Goal: Task Accomplishment & Management: Manage account settings

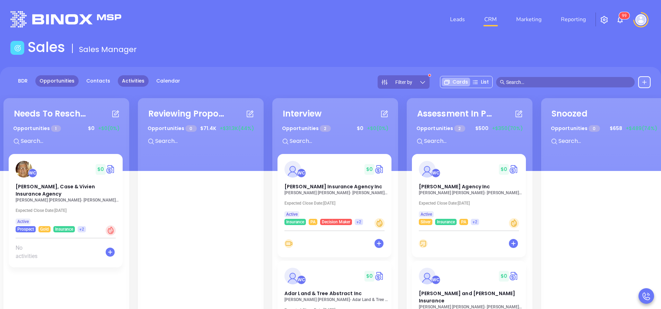
click at [128, 77] on link "Activities" at bounding box center [133, 80] width 31 height 11
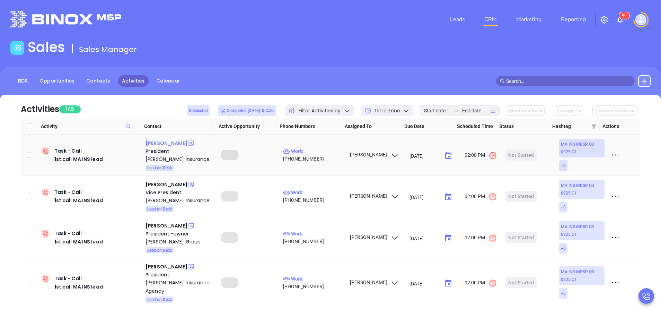
click at [166, 143] on div "Chris Russo" at bounding box center [166, 143] width 42 height 8
click at [318, 155] on p "Work : (508) 533-3000" at bounding box center [313, 154] width 60 height 15
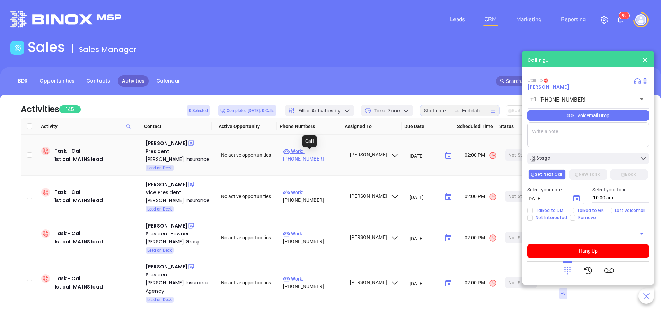
type input "(508) 533-3000"
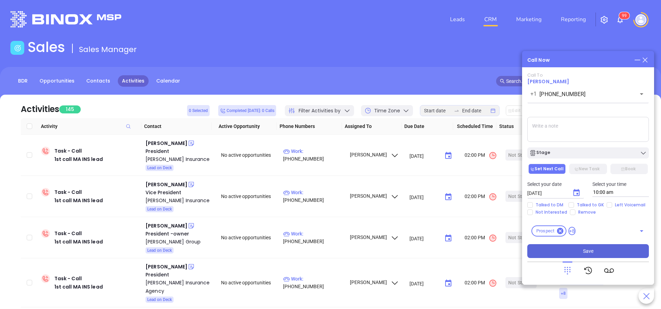
click at [620, 249] on button "Save" at bounding box center [588, 251] width 122 height 14
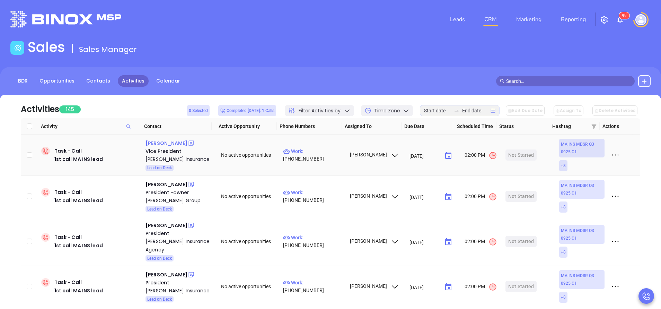
click at [176, 141] on div "Bunny Johnson" at bounding box center [166, 143] width 42 height 8
click at [329, 155] on p "Work : (508) 824-4051" at bounding box center [313, 154] width 60 height 15
type input "(508) 824-4051"
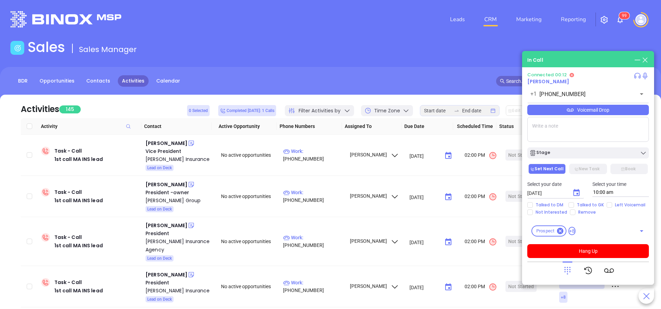
paste textarea "The JR Tallman Insurance was acquired by World Insurance Associates in 2022."
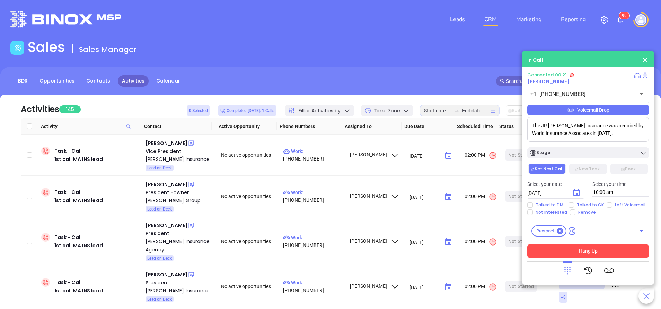
type textarea "The JR Tallman Insurance was acquired by World Insurance Associates in 2022."
click at [634, 249] on button "Hang Up" at bounding box center [588, 251] width 122 height 14
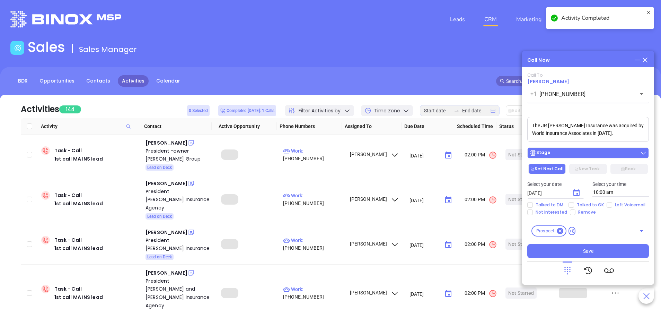
click at [580, 151] on div "Stage" at bounding box center [587, 152] width 117 height 7
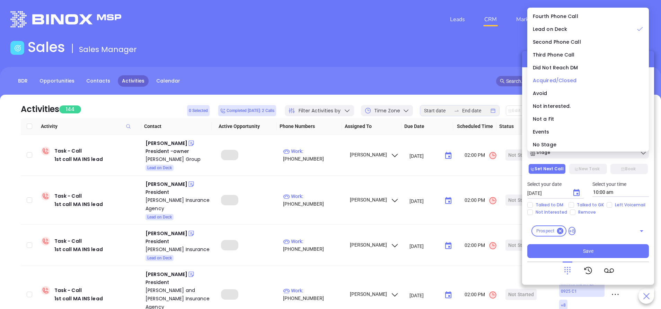
click at [550, 78] on span "Acquired/Closed" at bounding box center [555, 80] width 44 height 7
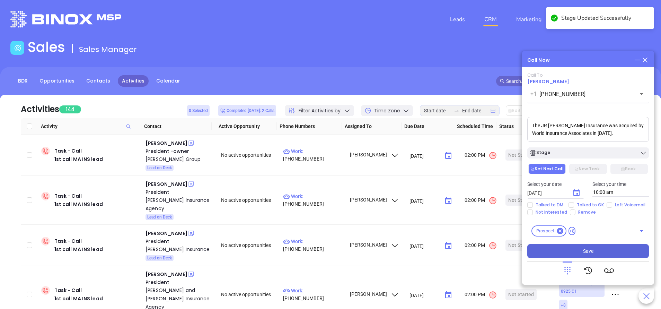
click at [589, 247] on button "Save" at bounding box center [588, 251] width 122 height 14
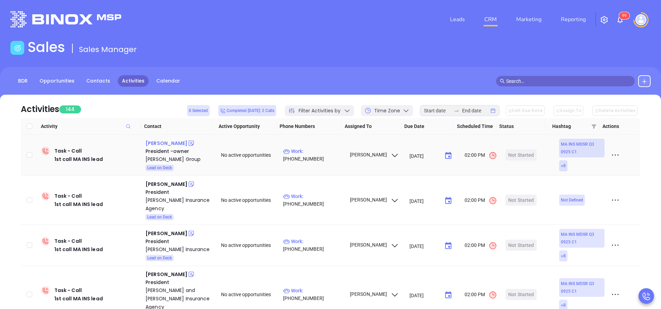
click at [181, 142] on div "Dennis A. McCurdy" at bounding box center [166, 143] width 42 height 8
click at [320, 156] on p "Work : (508) 347-8107" at bounding box center [313, 154] width 60 height 15
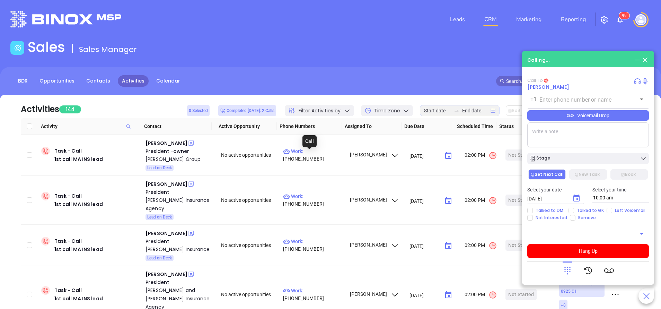
type input "(508) 347-8107"
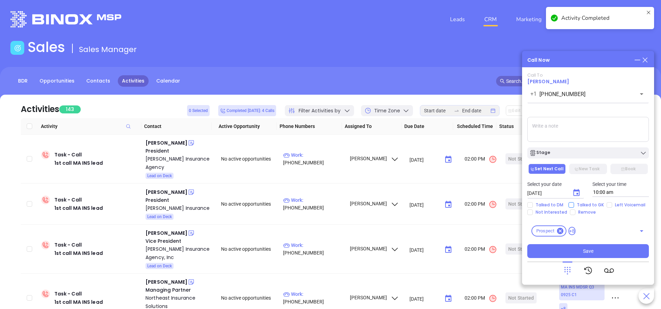
click at [570, 204] on input "Talked to GK" at bounding box center [571, 205] width 6 height 6
checkbox input "true"
click at [577, 192] on icon "Choose date, selected date is Oct 8, 2025" at bounding box center [576, 192] width 8 height 8
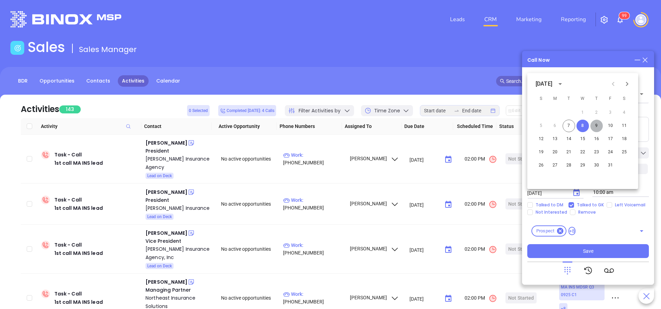
click at [595, 124] on button "9" at bounding box center [596, 125] width 12 height 12
type input "10/09/2025"
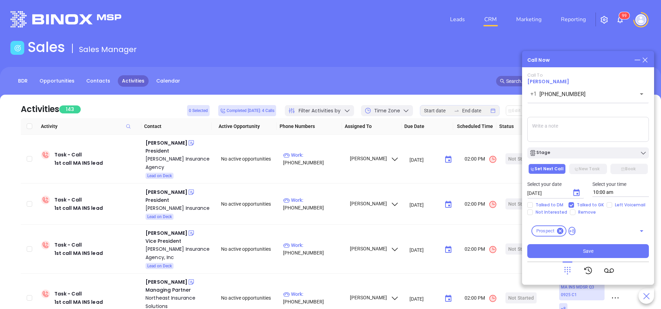
click at [580, 123] on textarea at bounding box center [588, 129] width 122 height 25
type textarea "first email sent"
click at [571, 153] on div "Stage" at bounding box center [587, 152] width 117 height 7
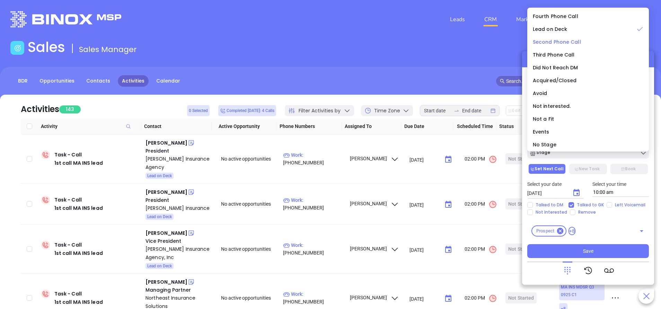
click at [541, 42] on span "Second Phone Call" at bounding box center [557, 41] width 48 height 7
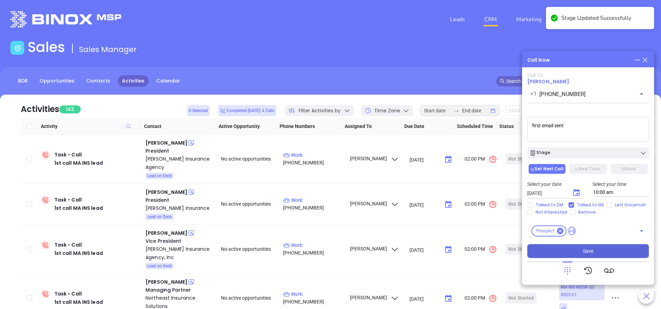
drag, startPoint x: 604, startPoint y: 251, endPoint x: 593, endPoint y: 246, distance: 12.1
click at [603, 251] on button "Save" at bounding box center [588, 251] width 122 height 14
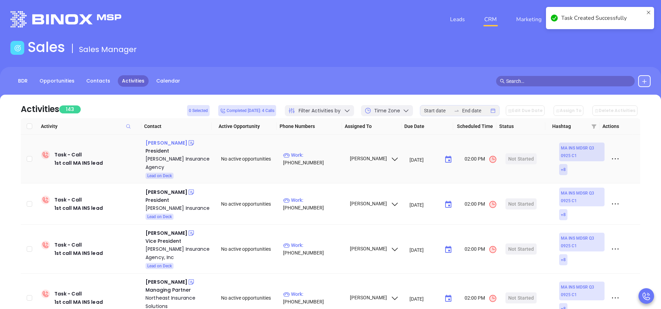
click at [170, 143] on div "[PERSON_NAME]" at bounding box center [166, 143] width 42 height 8
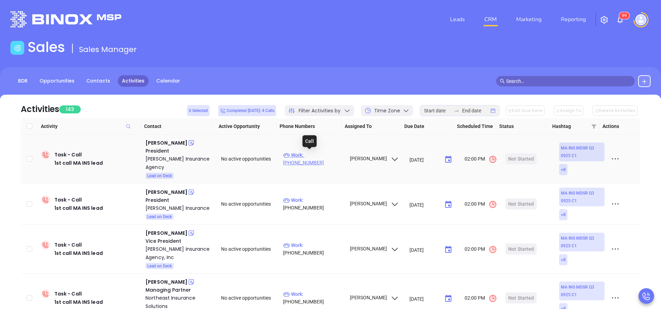
click at [311, 155] on p "Work : (508) 435-6388" at bounding box center [313, 158] width 60 height 15
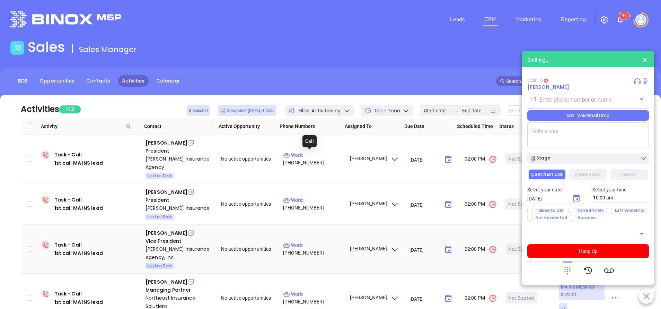
type input "[PHONE_NUMBER]"
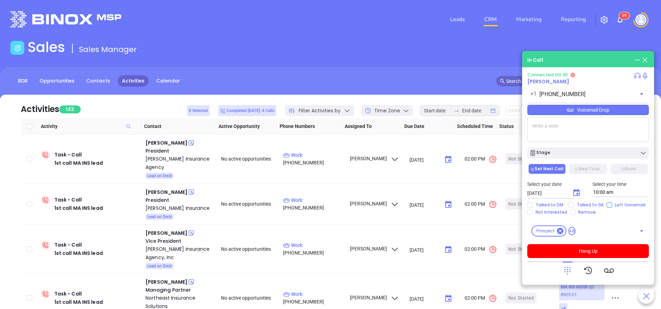
click at [608, 205] on input "Left Voicemail" at bounding box center [609, 205] width 6 height 6
checkbox input "true"
click at [617, 248] on button "Hang Up" at bounding box center [588, 251] width 122 height 14
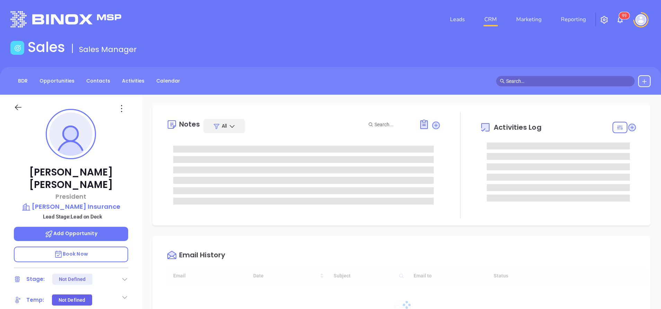
type input "[DATE]"
type input "Vicky Mendoza"
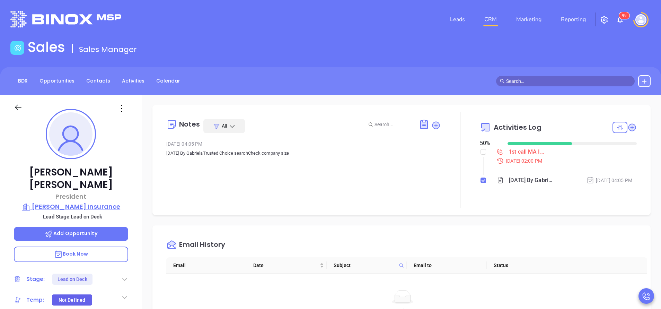
click at [99, 202] on p "Russo Insurance" at bounding box center [71, 207] width 114 height 10
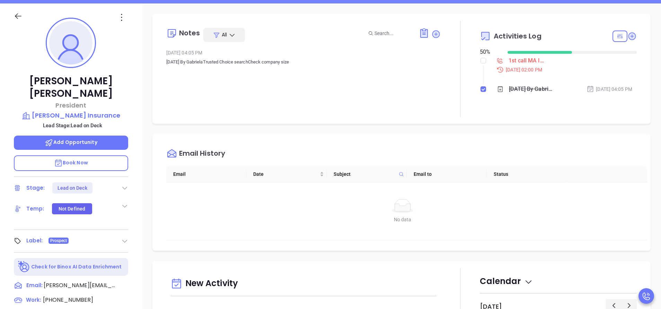
scroll to position [208, 0]
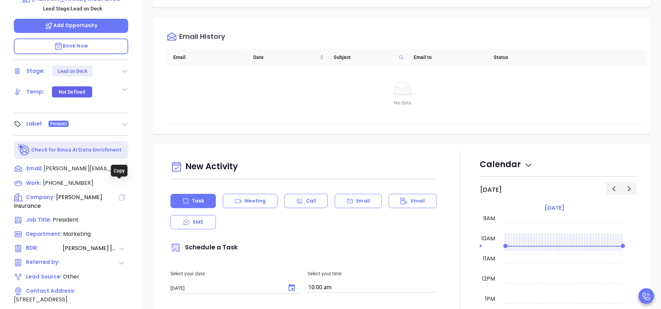
click at [121, 194] on icon at bounding box center [122, 197] width 6 height 6
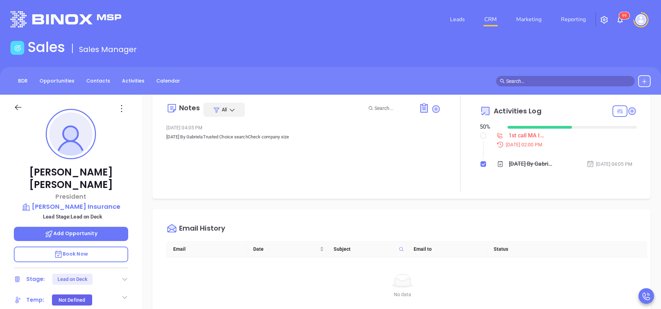
scroll to position [0, 0]
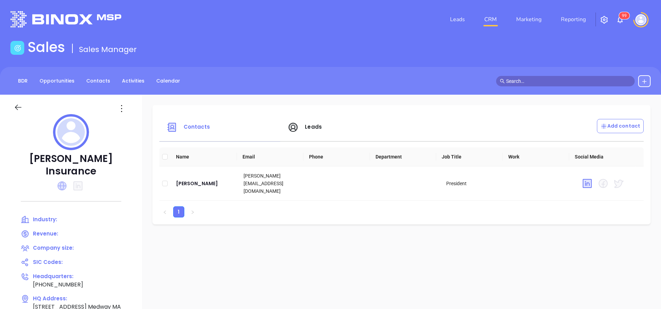
click at [61, 181] on icon at bounding box center [61, 185] width 9 height 9
click at [63, 181] on icon at bounding box center [62, 185] width 8 height 8
click at [315, 127] on span "Leads" at bounding box center [313, 126] width 17 height 7
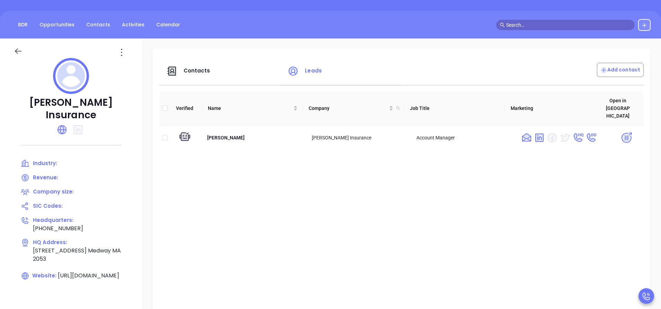
scroll to position [52, 0]
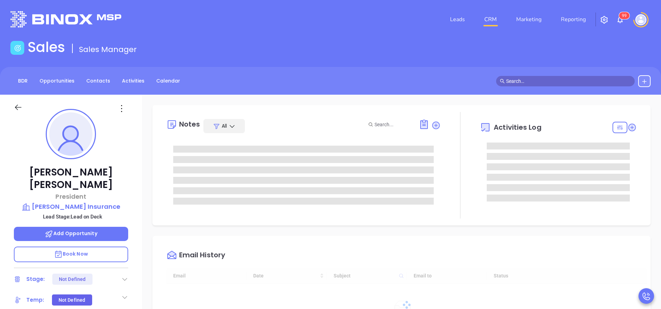
type input "[DATE]"
type input "[PERSON_NAME]"
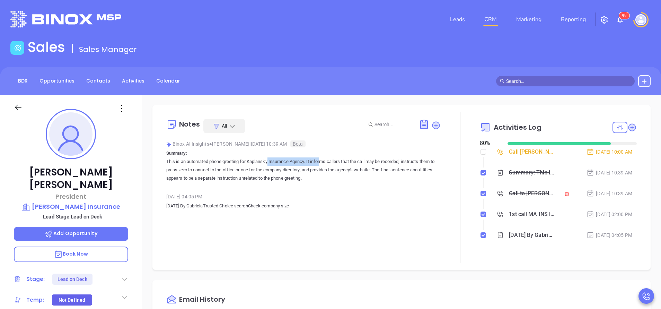
drag, startPoint x: 249, startPoint y: 162, endPoint x: 308, endPoint y: 163, distance: 58.2
click at [308, 163] on p "This is an automated phone greeting for Kaplansky Insurance Agency. It informs …" at bounding box center [303, 169] width 274 height 25
copy p "Kaplansky Insurance Agency."
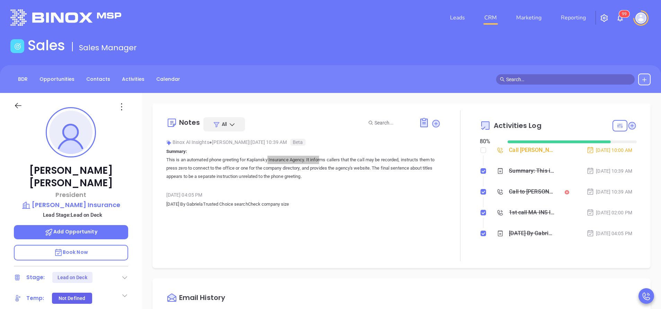
scroll to position [0, 0]
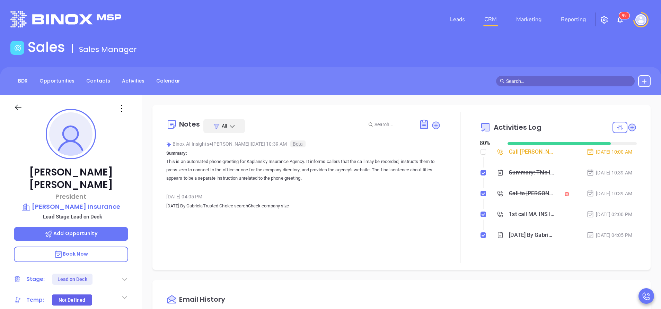
click at [335, 188] on div "Binox AI Insights ● Vicky Mendoza | Oct 7, 2025 10:39 AM Beta Summary: This is …" at bounding box center [303, 177] width 274 height 77
click at [433, 124] on icon at bounding box center [435, 125] width 7 height 7
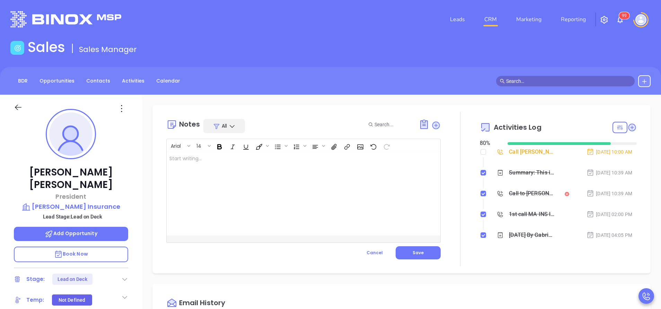
click at [379, 171] on div at bounding box center [294, 193] width 255 height 83
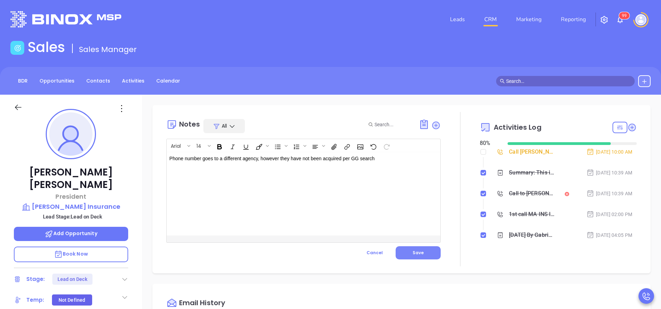
click at [433, 252] on button "Save" at bounding box center [417, 252] width 45 height 13
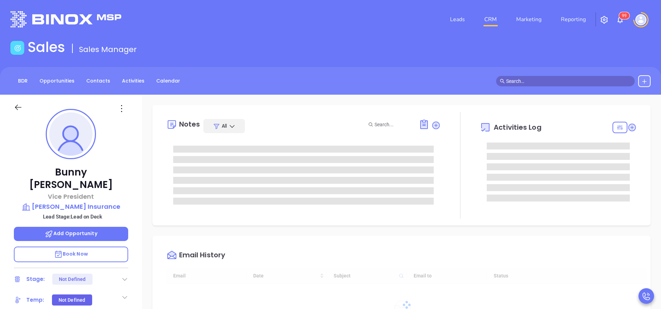
scroll to position [181, 0]
type input "[PERSON_NAME]"
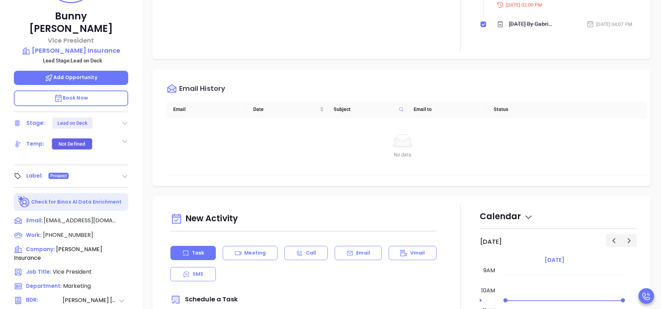
scroll to position [260, 0]
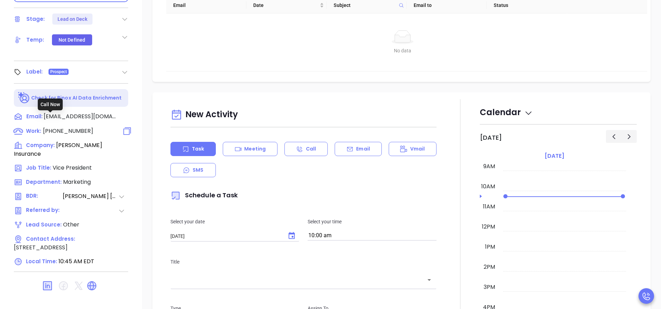
click at [75, 127] on span "[PHONE_NUMBER]" at bounding box center [68, 131] width 50 height 8
type input "[PHONE_NUMBER]"
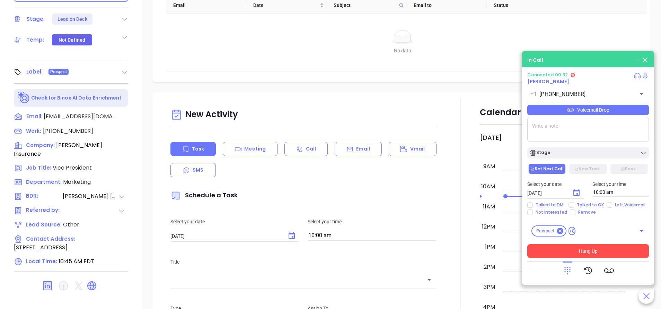
click at [602, 257] on button "Hang Up" at bounding box center [588, 251] width 122 height 14
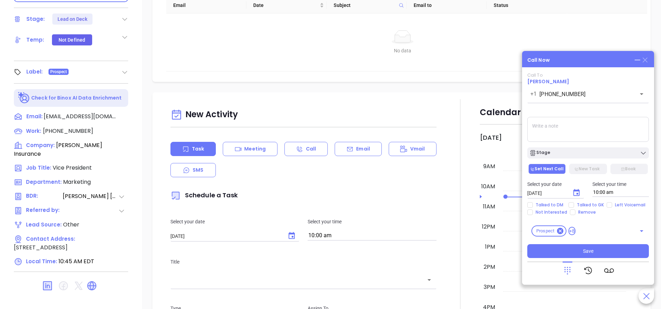
click at [644, 60] on icon at bounding box center [644, 59] width 5 height 5
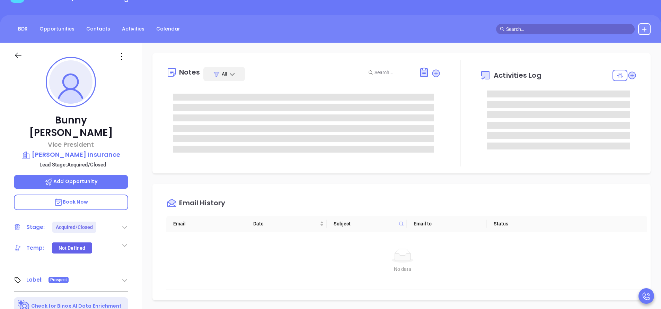
scroll to position [0, 0]
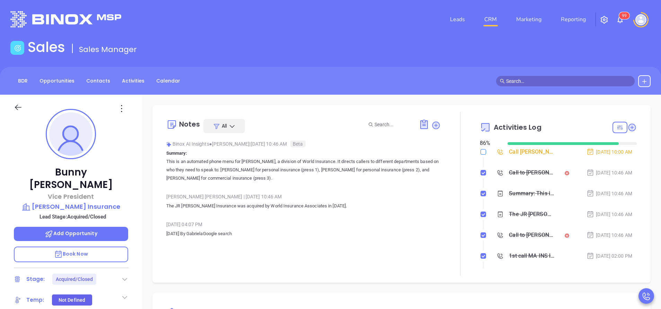
click at [480, 152] on input "checkbox" at bounding box center [483, 152] width 6 height 6
checkbox input "true"
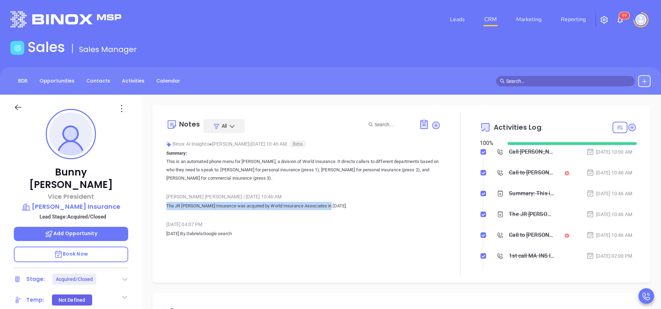
drag, startPoint x: 333, startPoint y: 204, endPoint x: 157, endPoint y: 204, distance: 176.6
click at [157, 204] on div "Notes All Binox AI Insights ● Vicky Mendoza | Oct 7, 2025 10:46 AM Beta Summary…" at bounding box center [401, 193] width 498 height 177
copy p "The JR [PERSON_NAME] Insurance was acquired by World Insurance Associates in [D…"
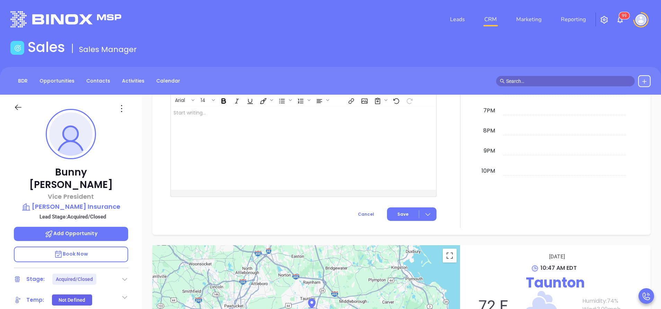
scroll to position [271, 0]
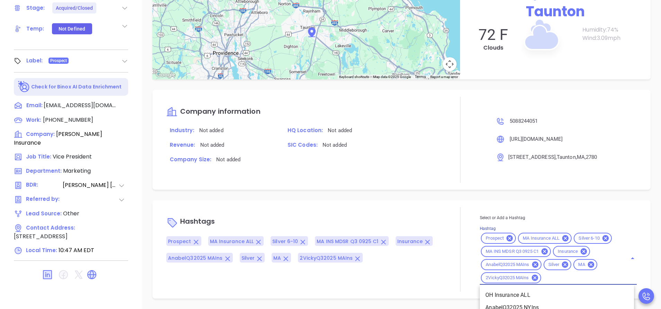
click at [556, 275] on input "Hashtag" at bounding box center [579, 277] width 75 height 9
type input "acq"
click at [529, 295] on li "Acquired" at bounding box center [557, 294] width 154 height 12
type input "remove from"
click at [545, 298] on li "Remove from Marketing" at bounding box center [557, 294] width 154 height 12
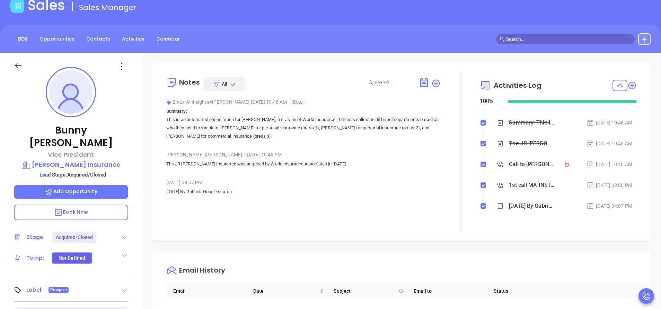
scroll to position [0, 0]
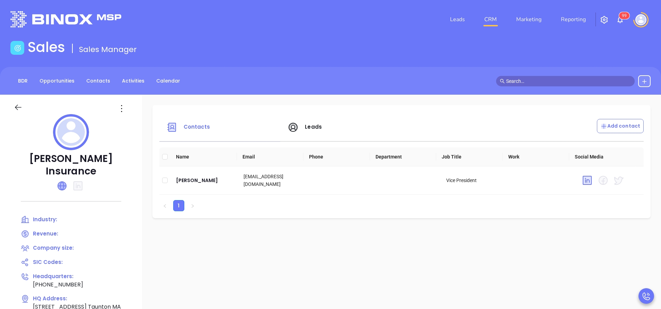
click at [62, 183] on icon at bounding box center [62, 185] width 8 height 8
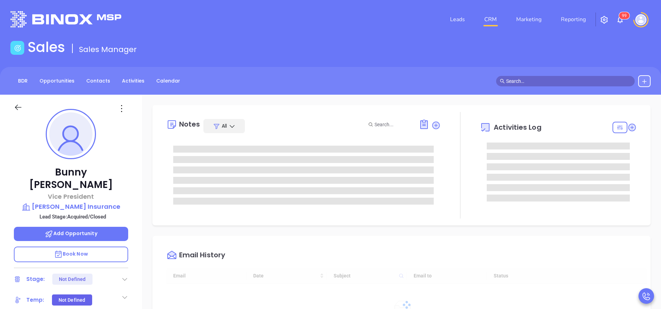
type input "[DATE]"
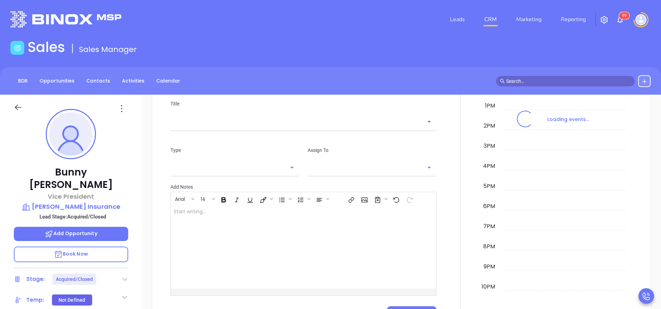
scroll to position [540, 0]
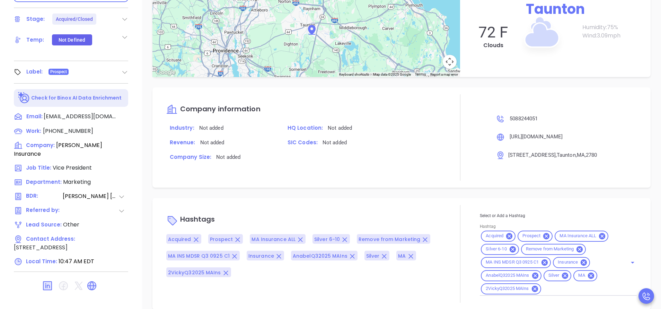
type input "[PERSON_NAME]"
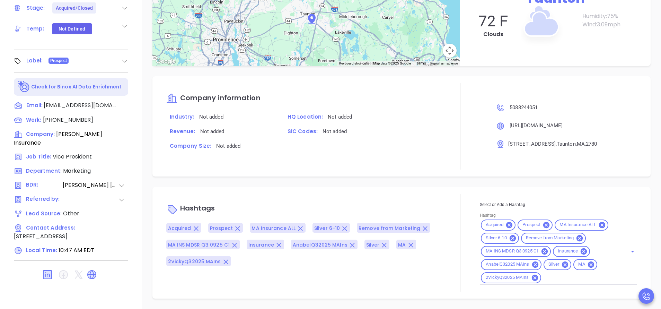
scroll to position [597, 0]
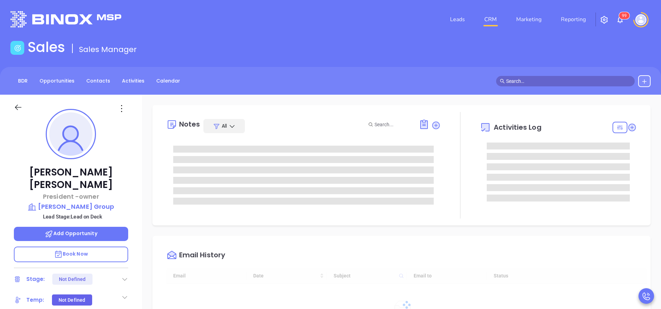
type input "[DATE]"
type input "Vicky Mendoza"
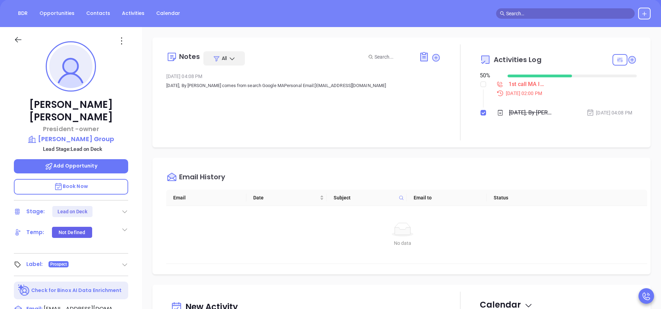
scroll to position [104, 0]
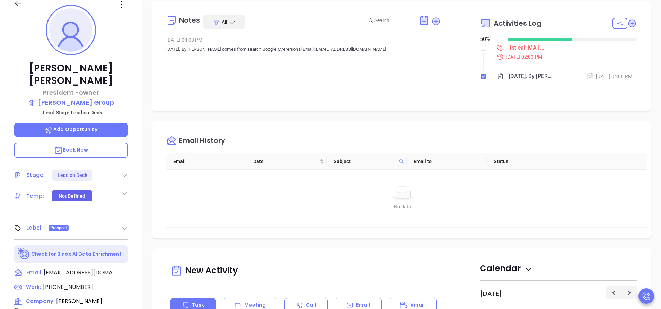
click at [76, 98] on p "[PERSON_NAME] Group" at bounding box center [71, 103] width 114 height 10
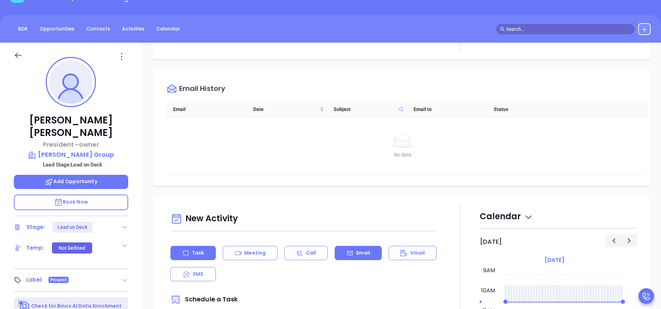
click at [348, 252] on icon at bounding box center [349, 252] width 7 height 7
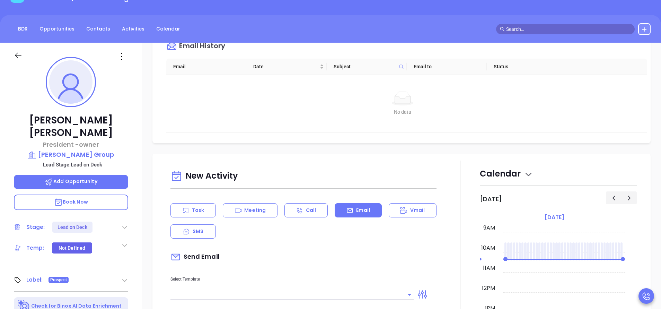
scroll to position [260, 0]
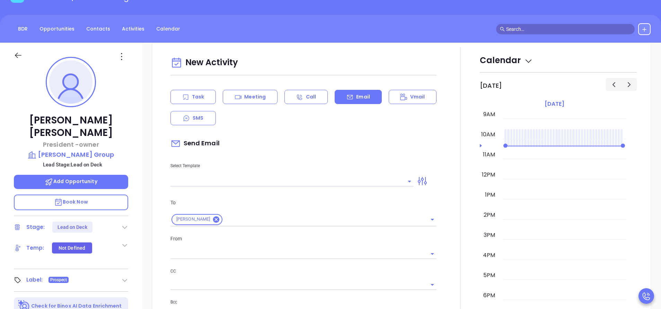
click at [307, 179] on input "text" at bounding box center [286, 181] width 233 height 10
type input "[PERSON_NAME]"
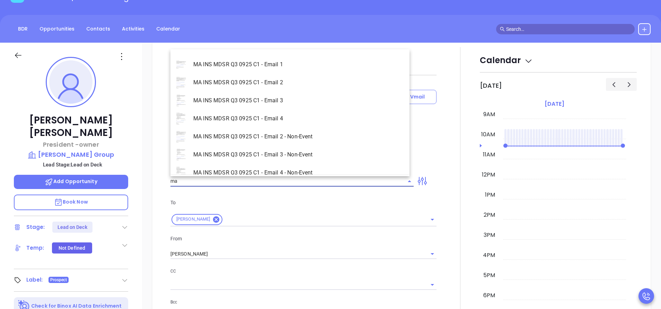
scroll to position [80, 0]
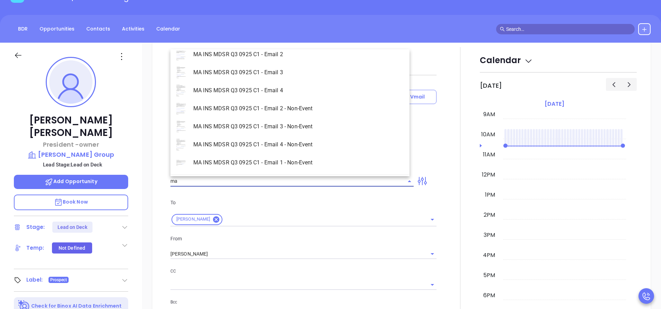
click at [317, 163] on li "MA INS MDSR Q3 0925 C1 - Email 1 - Non-Event" at bounding box center [289, 162] width 239 height 18
type input "MA INS MDSR Q3 0925 C1 - Email 1 - Non-Event"
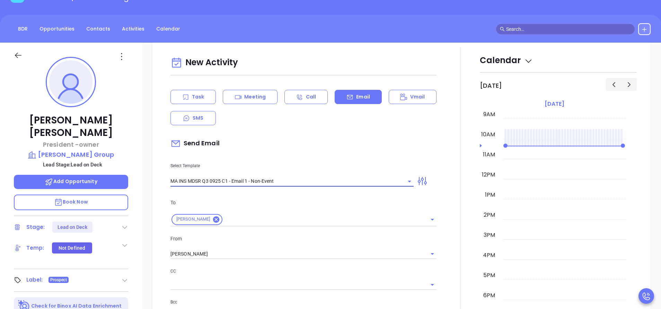
type input "Dennis A., are you ready for Massachusetts’ compliance requirement?"
type input "MA INS MDSR Q3 0925 C1 - Email 1 - Non-Event"
click at [320, 147] on div "Send Email" at bounding box center [303, 143] width 266 height 16
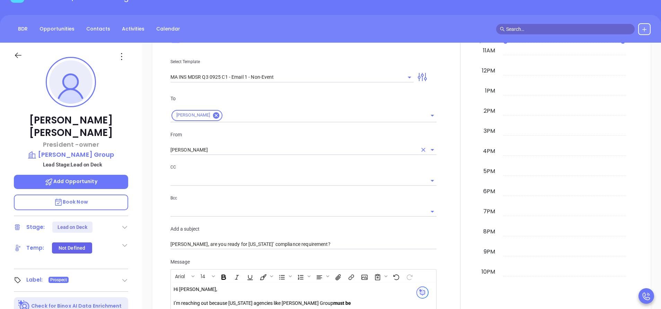
click at [208, 151] on input "Vicky Mendoza" at bounding box center [293, 150] width 247 height 10
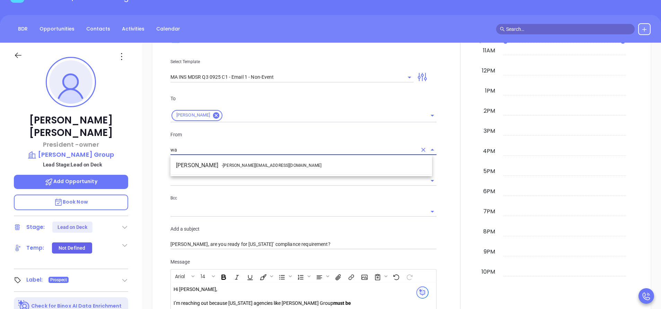
click at [214, 162] on li "Walter Contreras - walter@motiva.net" at bounding box center [300, 165] width 261 height 12
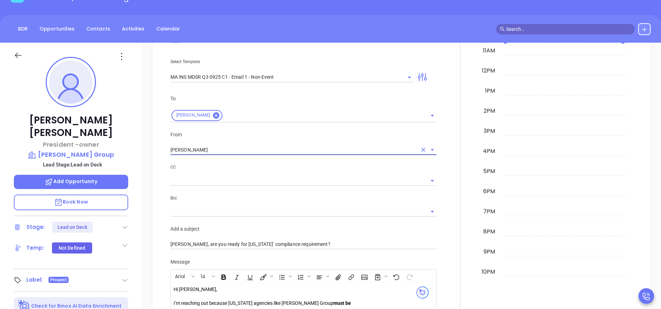
type input "Walter Contreras"
click at [239, 169] on p "CC" at bounding box center [303, 167] width 266 height 8
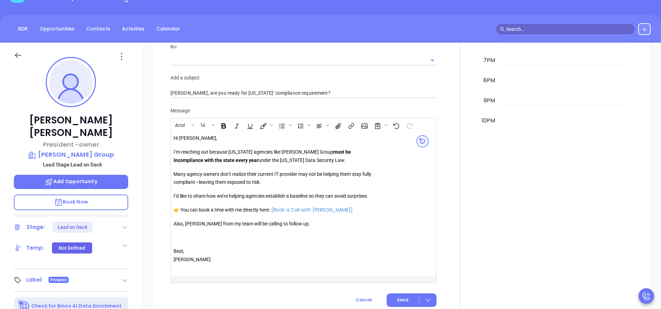
scroll to position [519, 0]
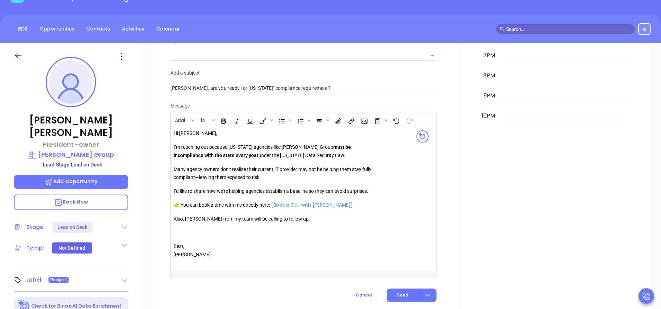
click at [197, 221] on p "Also, Anabell from my team will be calling to follow up." at bounding box center [272, 219] width 199 height 8
click at [398, 294] on span "Send" at bounding box center [402, 295] width 11 height 6
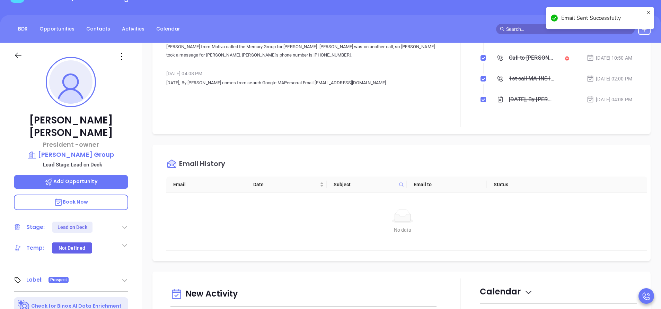
scroll to position [0, 0]
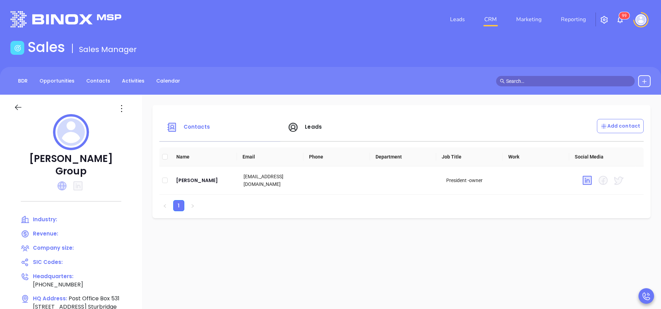
click at [65, 181] on icon at bounding box center [61, 185] width 9 height 9
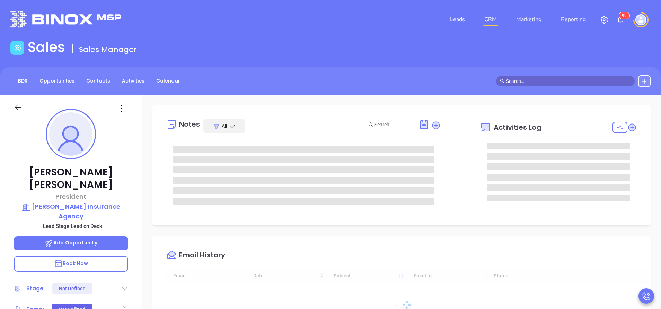
type input "[DATE]"
type input "[PERSON_NAME]"
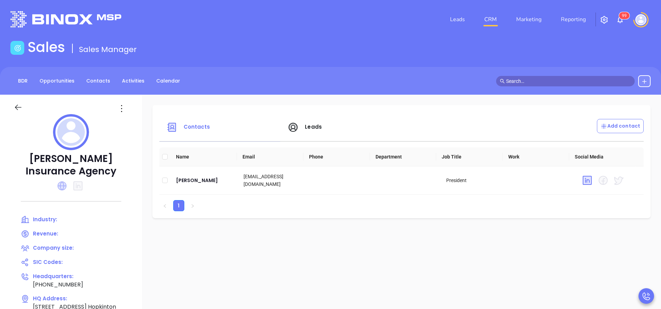
click at [63, 186] on icon at bounding box center [61, 185] width 9 height 9
